Goal: Navigation & Orientation: Understand site structure

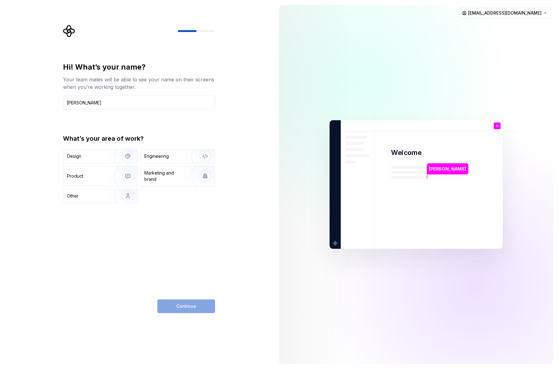
type input "[PERSON_NAME]"
click at [183, 132] on div "Hi! What’s your name? Your team mates will be able to see your name on their sc…" at bounding box center [139, 132] width 152 height 141
click at [109, 195] on img "button" at bounding box center [124, 196] width 40 height 42
click at [189, 305] on span "Continue" at bounding box center [186, 306] width 20 height 6
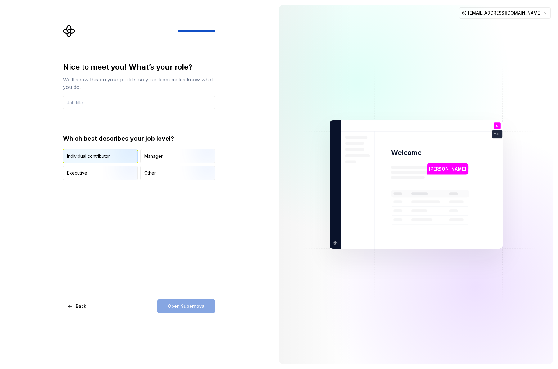
click at [122, 156] on img "button" at bounding box center [123, 164] width 40 height 42
click at [137, 102] on input "text" at bounding box center [139, 103] width 152 height 14
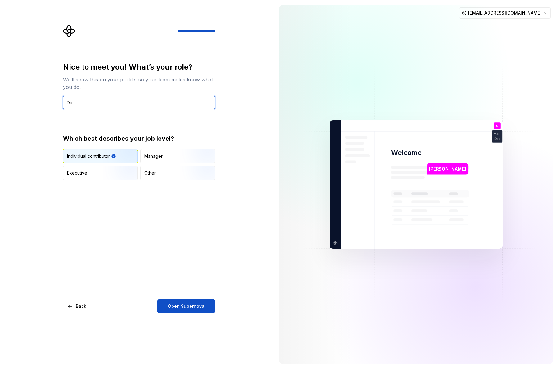
type input "D"
type input "Analytics Specialist"
click at [148, 219] on div "Nice to meet you! What’s your role? We’ll show this on your profile, so your te…" at bounding box center [139, 187] width 152 height 251
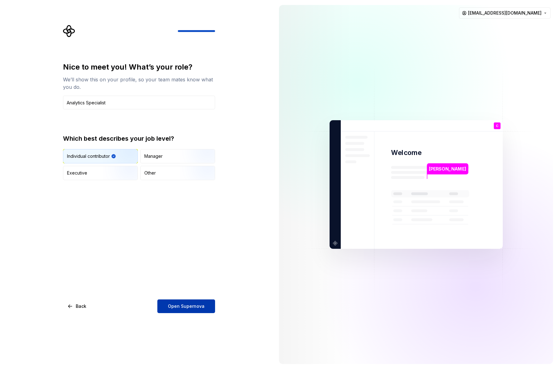
click at [177, 309] on span "Open Supernova" at bounding box center [186, 306] width 37 height 6
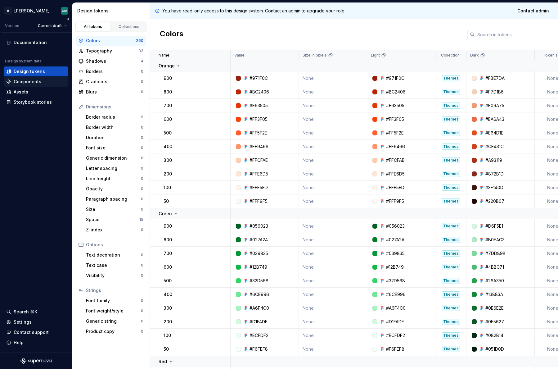
click at [37, 80] on div "Components" at bounding box center [28, 82] width 28 height 6
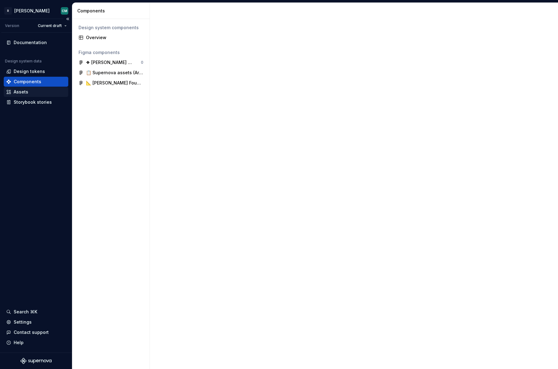
click at [23, 95] on div "Assets" at bounding box center [36, 92] width 65 height 10
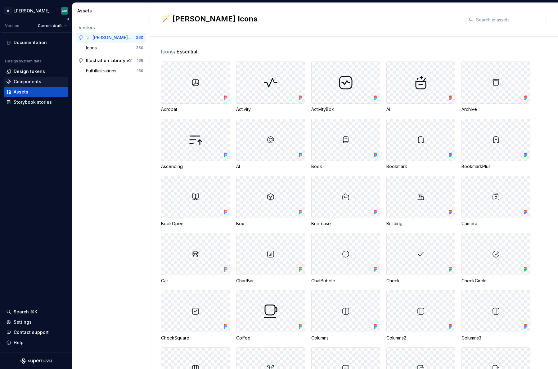
click at [30, 81] on div "Components" at bounding box center [28, 82] width 28 height 6
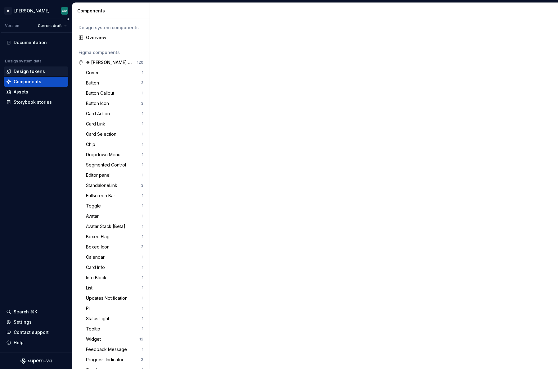
click at [31, 69] on div "Design tokens" at bounding box center [29, 71] width 31 height 6
